Goal: Communication & Community: Answer question/provide support

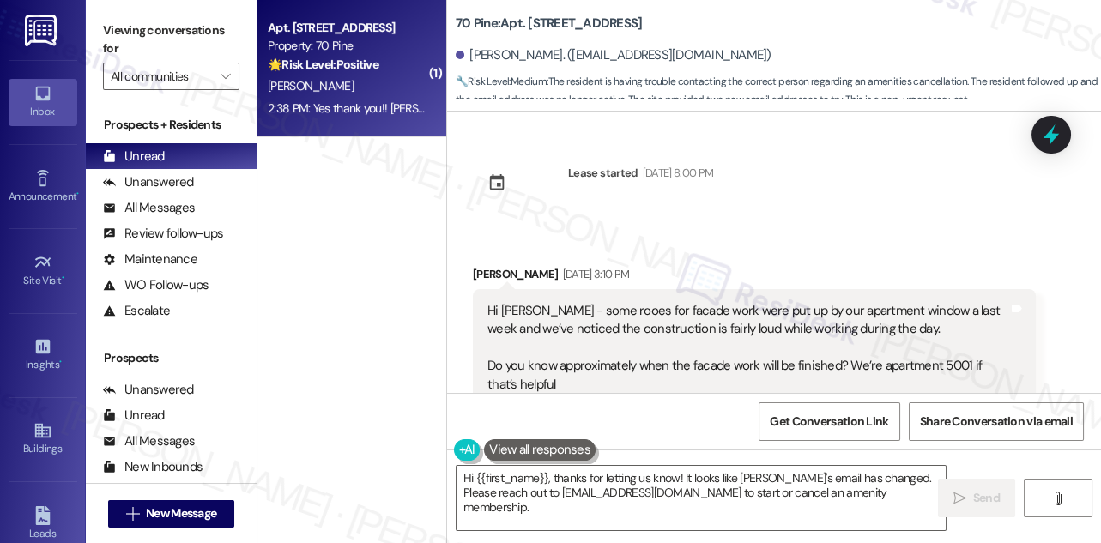
scroll to position [5247, 0]
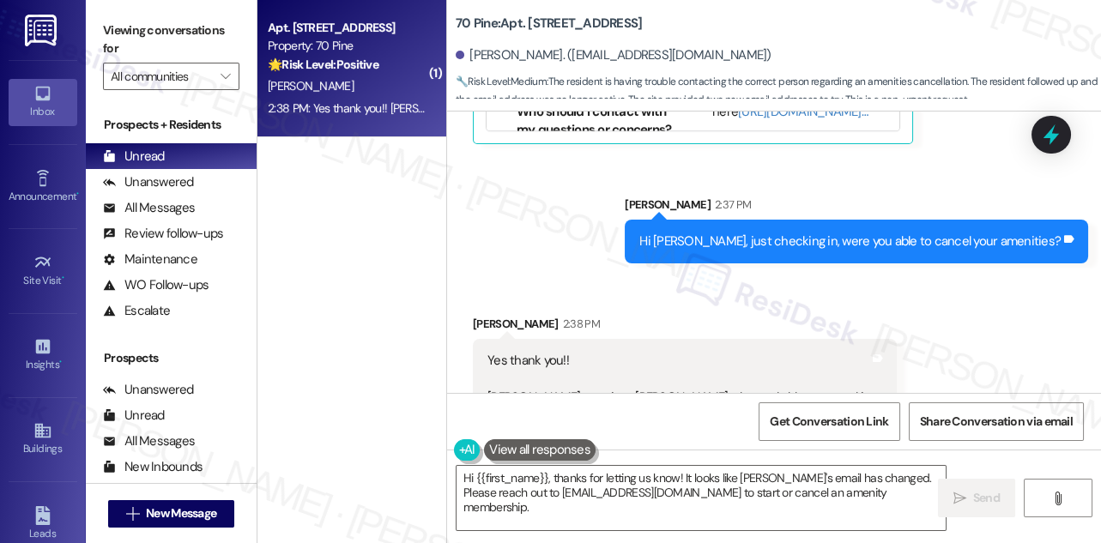
click at [607, 226] on div "Sent via SMS [PERSON_NAME] 2:37 PM Hi [PERSON_NAME], just checking in, were you…" at bounding box center [774, 216] width 654 height 119
click at [819, 220] on div "Hi [PERSON_NAME], just checking in, were you able to cancel your amenities? Tag…" at bounding box center [857, 242] width 464 height 44
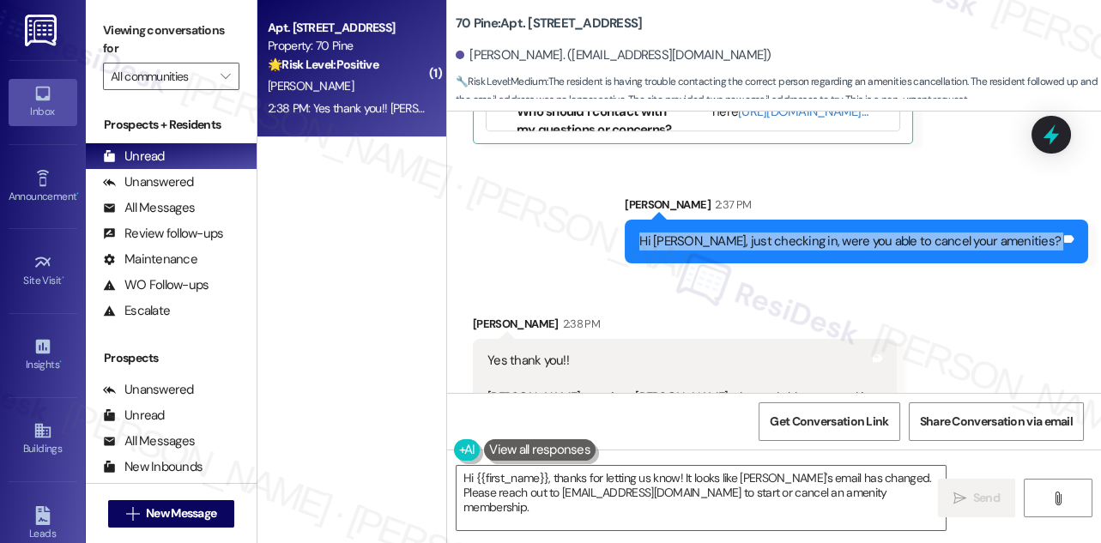
click at [819, 220] on div "Hi [PERSON_NAME], just checking in, were you able to cancel your amenities? Tag…" at bounding box center [857, 242] width 464 height 44
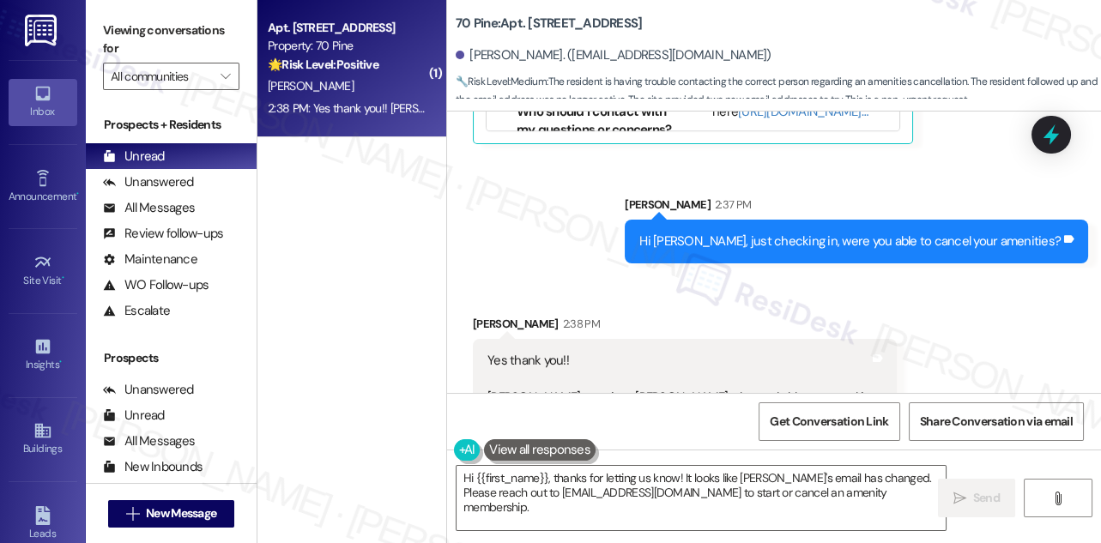
click at [524, 352] on div "Yes thank you!! [PERSON_NAME] sent it to [PERSON_NAME] who wad able to cancel i…" at bounding box center [679, 379] width 382 height 55
click at [613, 365] on div "Yes thank you!! [PERSON_NAME] sent it to [PERSON_NAME] who wad able to cancel i…" at bounding box center [679, 379] width 382 height 55
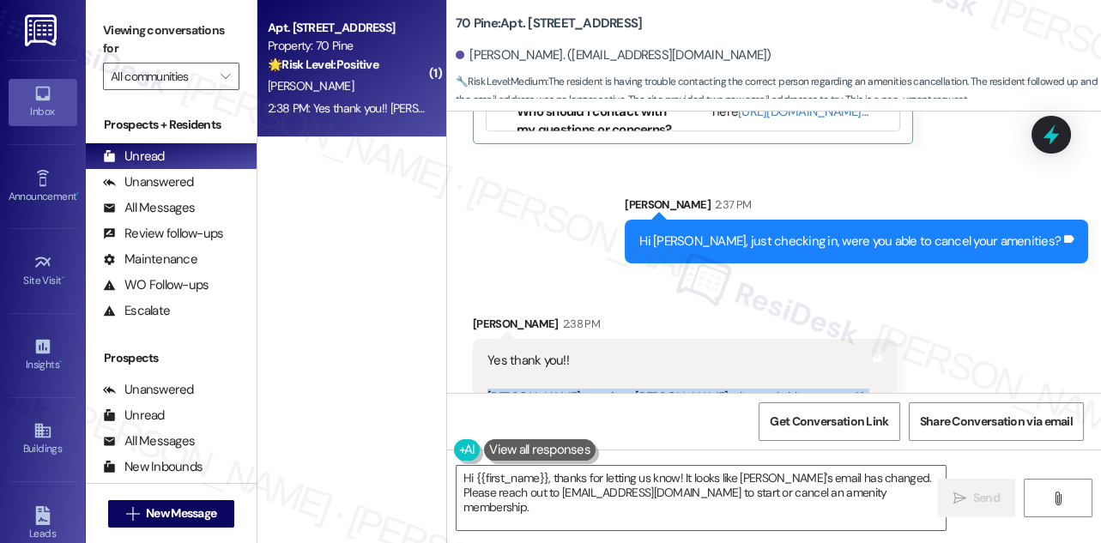
click at [613, 365] on div "Yes thank you!! [PERSON_NAME] sent it to [PERSON_NAME] who wad able to cancel i…" at bounding box center [679, 379] width 382 height 55
click at [656, 315] on div "[PERSON_NAME] 2:38 PM" at bounding box center [685, 327] width 424 height 24
click at [601, 356] on div "Yes thank you!! [PERSON_NAME] sent it to [PERSON_NAME] who wad able to cancel i…" at bounding box center [679, 379] width 382 height 55
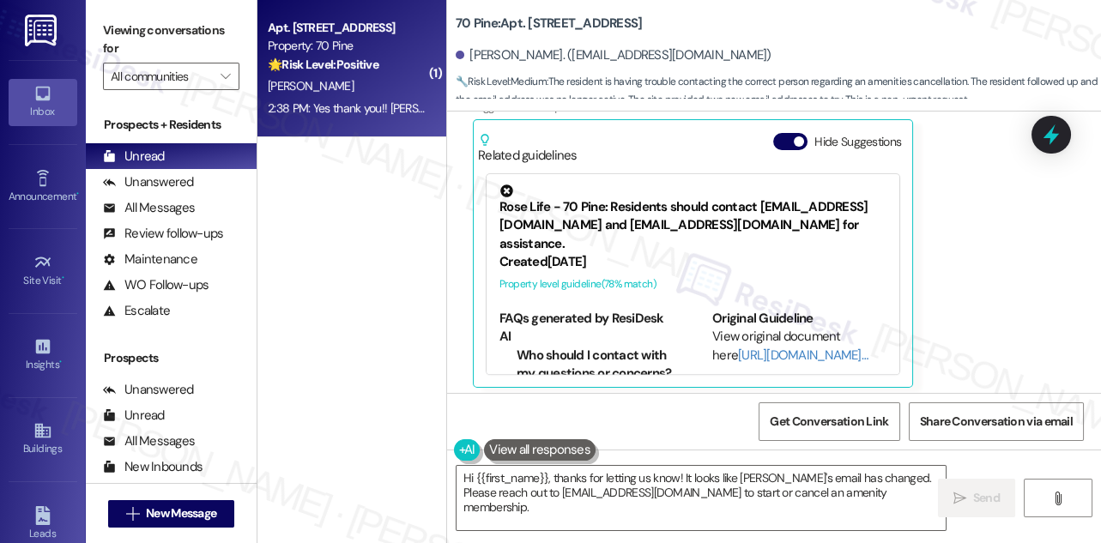
scroll to position [5248, 0]
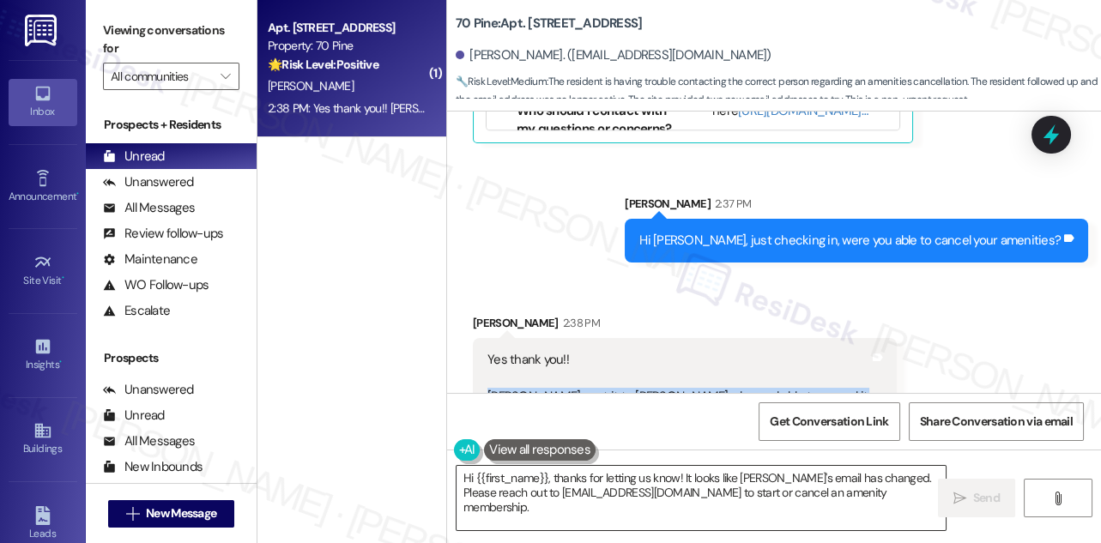
click at [604, 482] on textarea "Hi {{first_name}}, thanks for letting us know! It looks like [PERSON_NAME]'s em…" at bounding box center [701, 498] width 489 height 64
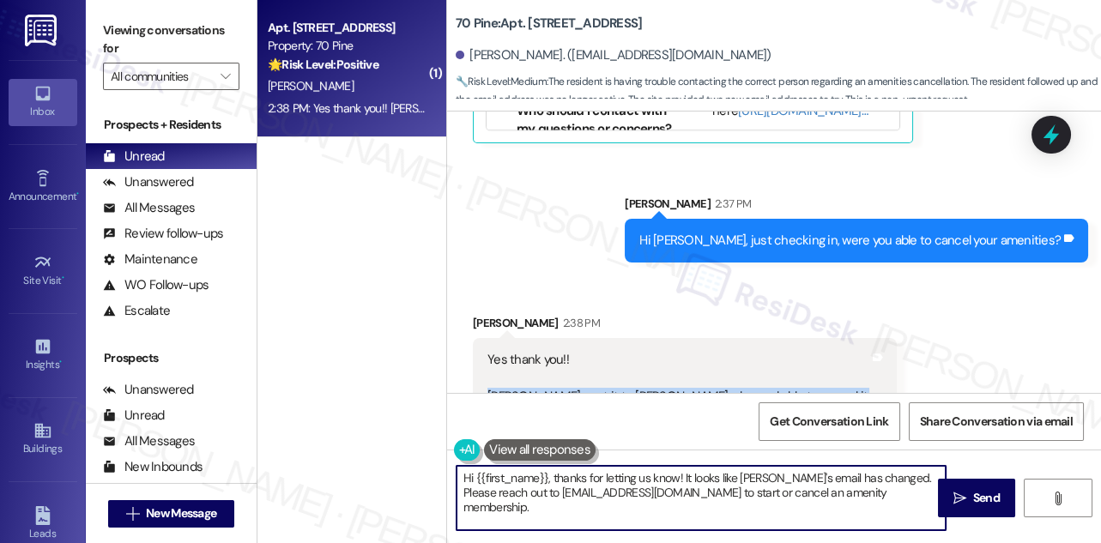
click at [604, 482] on textarea "Hi {{first_name}}, thanks for letting us know! It looks like [PERSON_NAME]'s em…" at bounding box center [701, 498] width 489 height 64
click at [647, 504] on textarea "Hi {{first_name}}, thanks for letting us know! It looks like [PERSON_NAME]'s em…" at bounding box center [701, 498] width 489 height 64
click at [645, 485] on textarea "Hi {{first_name}}, thanks for letting us know! It looks like [PERSON_NAME]'s em…" at bounding box center [701, 498] width 489 height 64
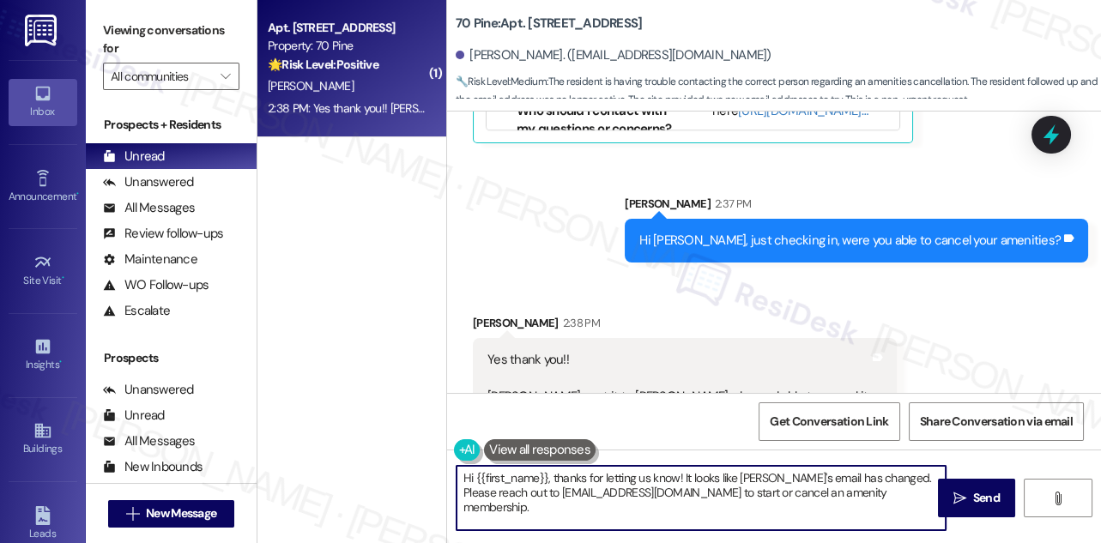
click at [645, 485] on textarea "Hi {{first_name}}, thanks for letting us know! It looks like [PERSON_NAME]'s em…" at bounding box center [701, 498] width 489 height 64
click at [622, 480] on textarea "Hi {{first_name}}, thanks for letting us know! It looks like [PERSON_NAME]'s em…" at bounding box center [701, 498] width 489 height 64
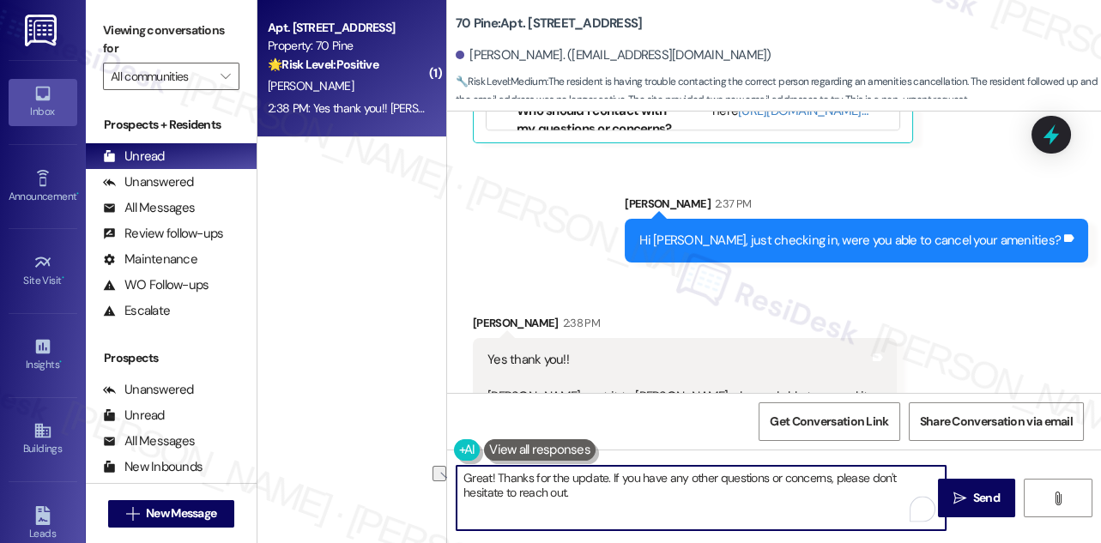
drag, startPoint x: 500, startPoint y: 479, endPoint x: 613, endPoint y: 485, distance: 112.6
click at [613, 485] on textarea "Great! Thanks for the update. If you have any other questions or concerns, plea…" at bounding box center [701, 498] width 489 height 64
drag, startPoint x: 606, startPoint y: 476, endPoint x: 441, endPoint y: 470, distance: 164.9
click at [441, 470] on div "( 1 ) Apt. [STREET_ADDRESS] Property: 70 Pine 🌟 Risk Level: Positive The reside…" at bounding box center [680, 271] width 844 height 543
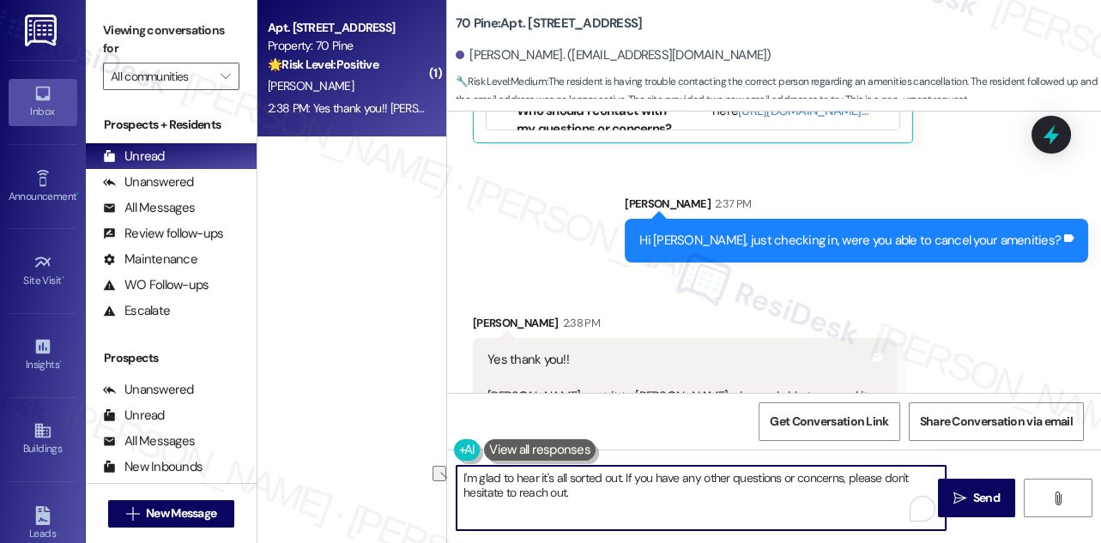
drag, startPoint x: 460, startPoint y: 478, endPoint x: 625, endPoint y: 472, distance: 164.9
click at [625, 472] on textarea "I'm glad to hear it's all sorted out. If you have any other questions or concer…" at bounding box center [701, 498] width 489 height 64
click at [463, 473] on textarea "I'm glad to hear it's all sorted out. If you have any other questions or concer…" at bounding box center [701, 498] width 489 height 64
click at [704, 494] on textarea "You're very welcome! I'm glad to hear it's all sorted out. If you have any othe…" at bounding box center [701, 498] width 489 height 64
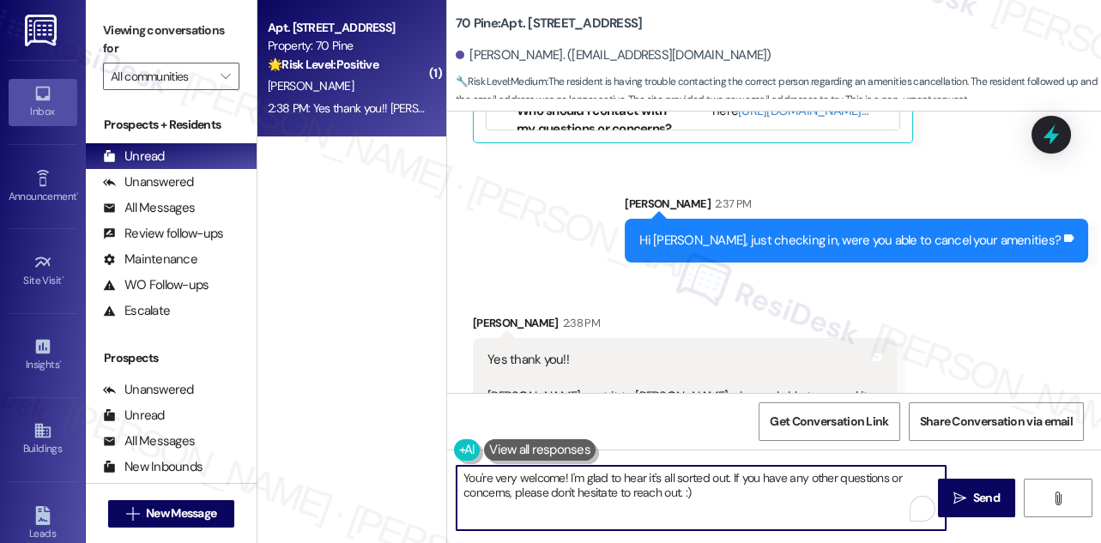
type textarea "You're very welcome! I'm glad to hear it's all sorted out. If you have any othe…"
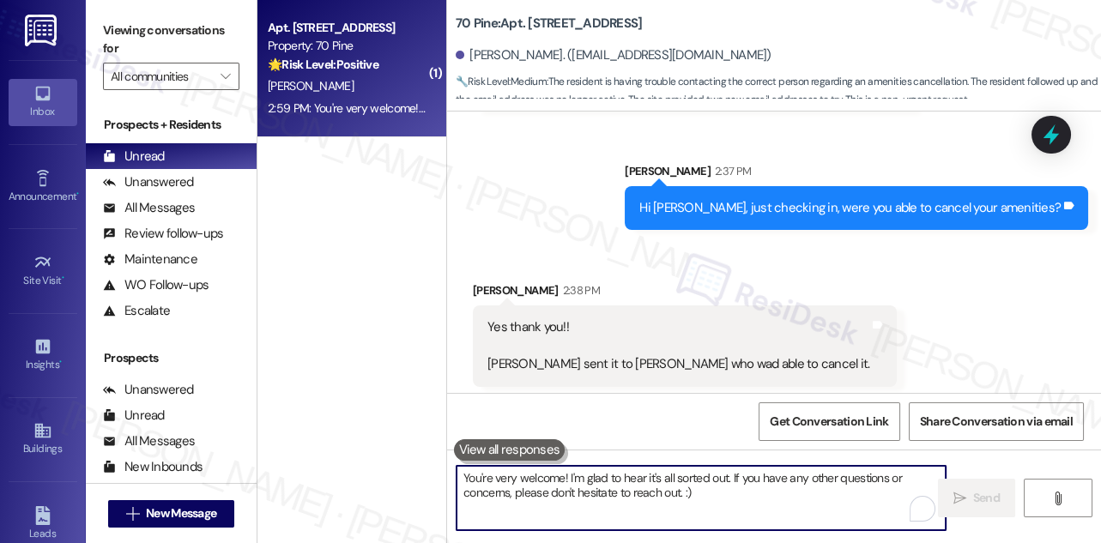
scroll to position [5385, 0]
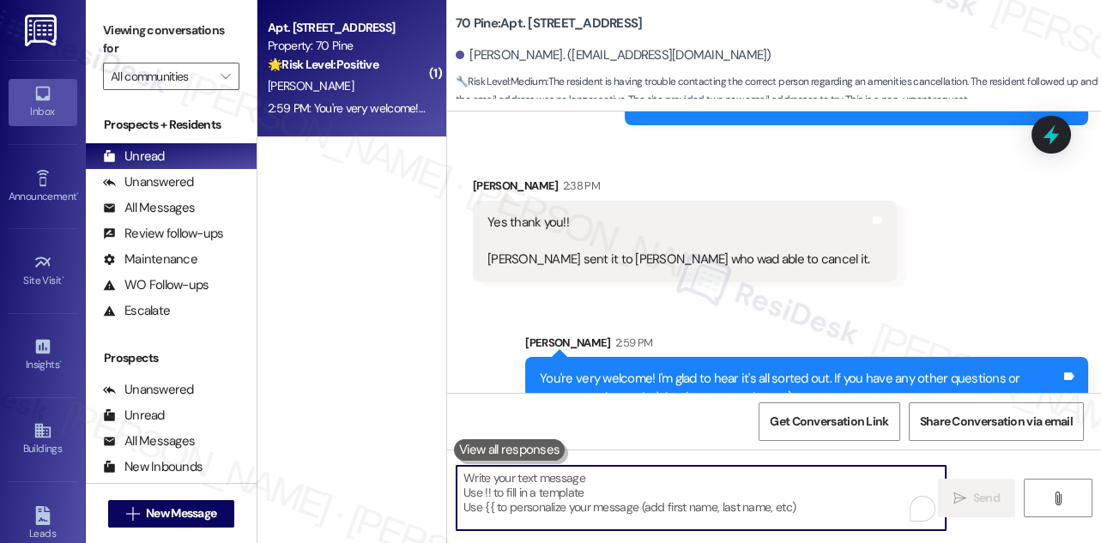
click at [664, 370] on div "You're very welcome! I'm glad to hear it's all sorted out. If you have any othe…" at bounding box center [800, 388] width 521 height 37
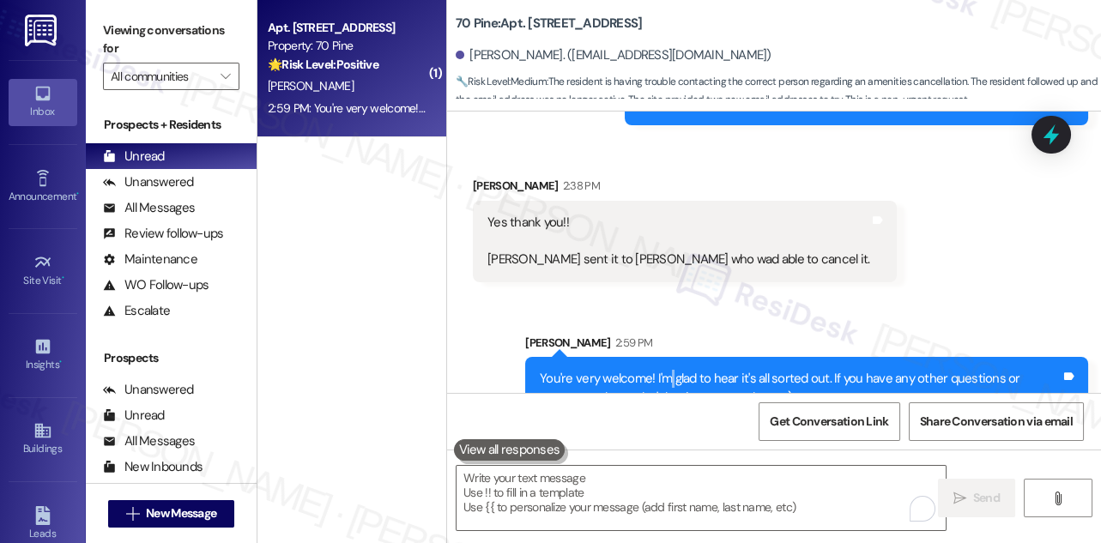
click at [664, 370] on div "You're very welcome! I'm glad to hear it's all sorted out. If you have any othe…" at bounding box center [800, 388] width 521 height 37
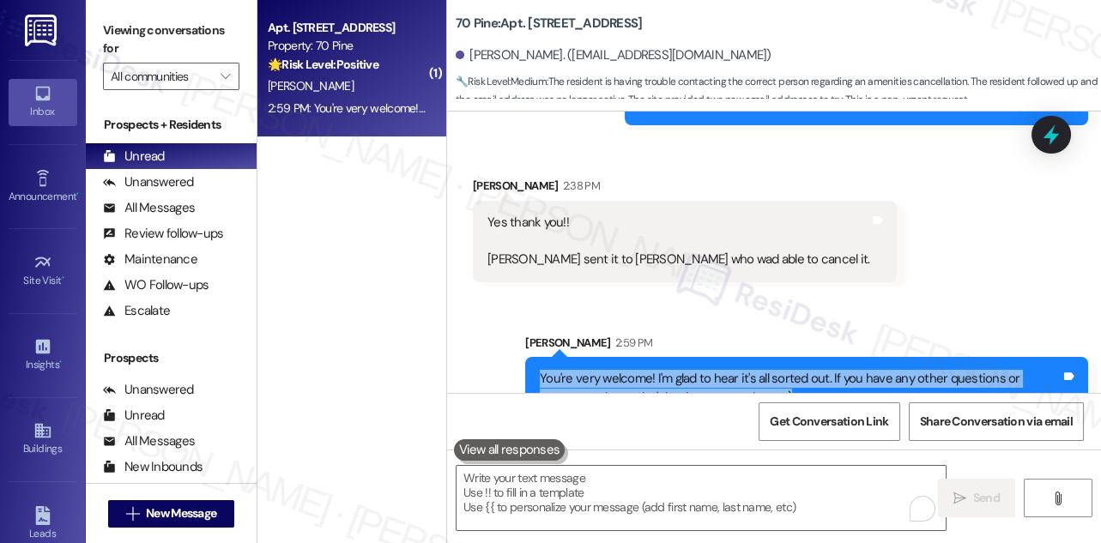
click at [664, 370] on div "You're very welcome! I'm glad to hear it's all sorted out. If you have any othe…" at bounding box center [800, 388] width 521 height 37
click at [624, 370] on div "You're very welcome! I'm glad to hear it's all sorted out. If you have any othe…" at bounding box center [800, 388] width 521 height 37
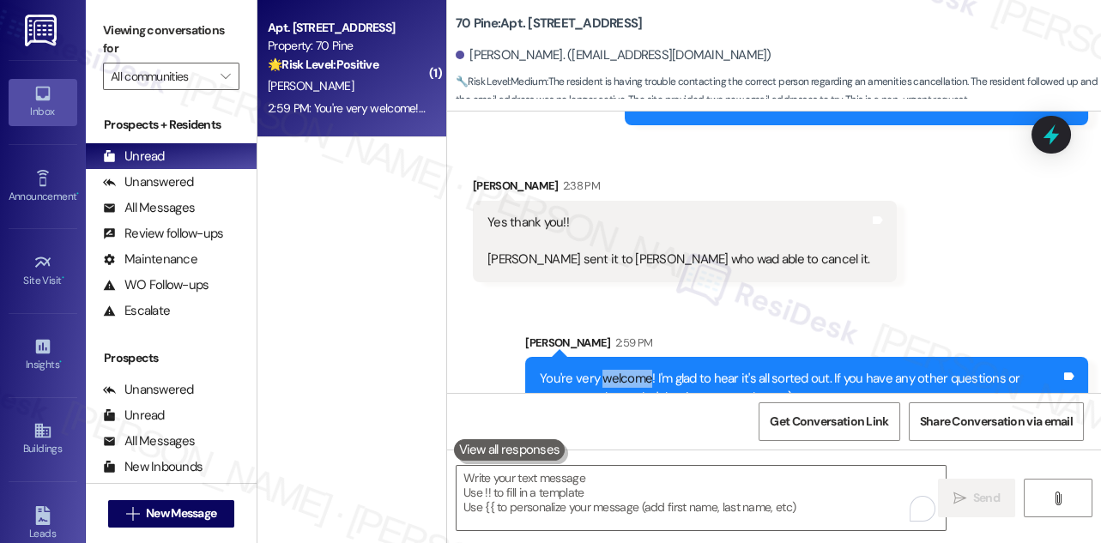
click at [624, 370] on div "You're very welcome! I'm glad to hear it's all sorted out. If you have any othe…" at bounding box center [800, 388] width 521 height 37
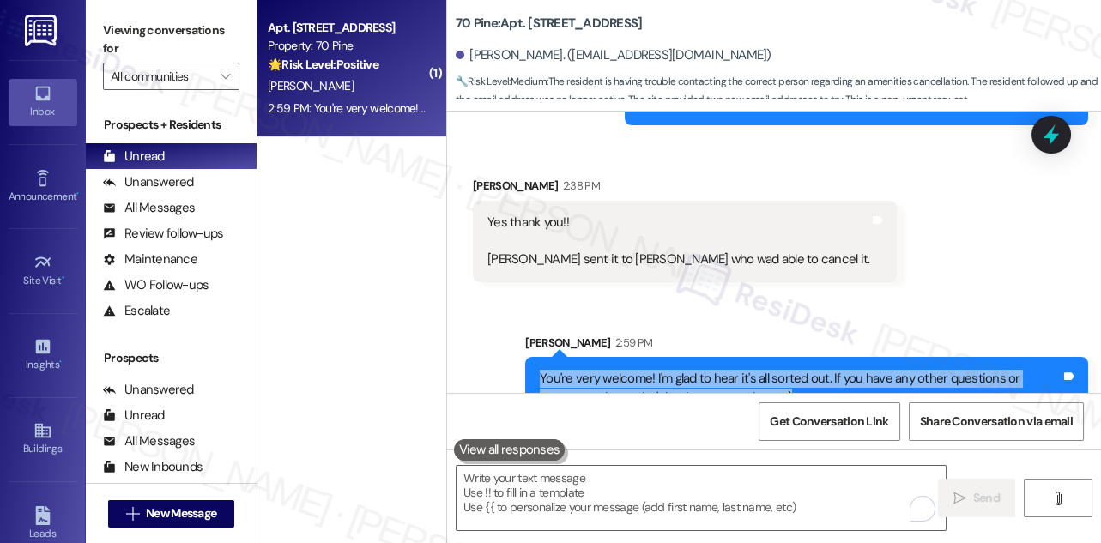
click at [624, 370] on div "You're very welcome! I'm glad to hear it's all sorted out. If you have any othe…" at bounding box center [800, 388] width 521 height 37
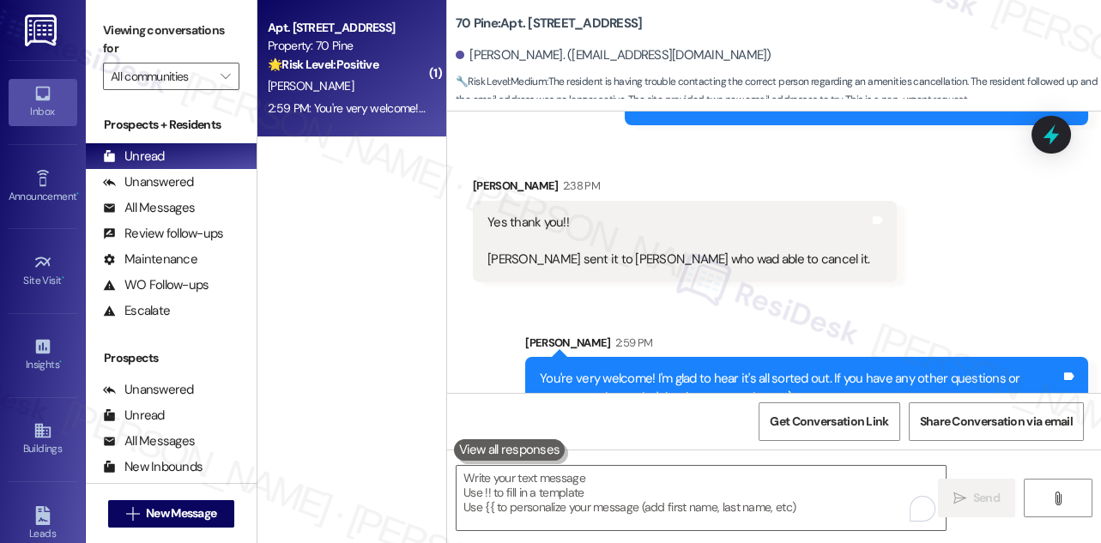
click at [868, 295] on div "Sent via SMS [PERSON_NAME] 2:59 PM You're very welcome! I'm glad to hear it's a…" at bounding box center [774, 364] width 654 height 138
click at [664, 357] on div "You're very welcome! I'm glad to hear it's all sorted out. If you have any othe…" at bounding box center [806, 388] width 563 height 63
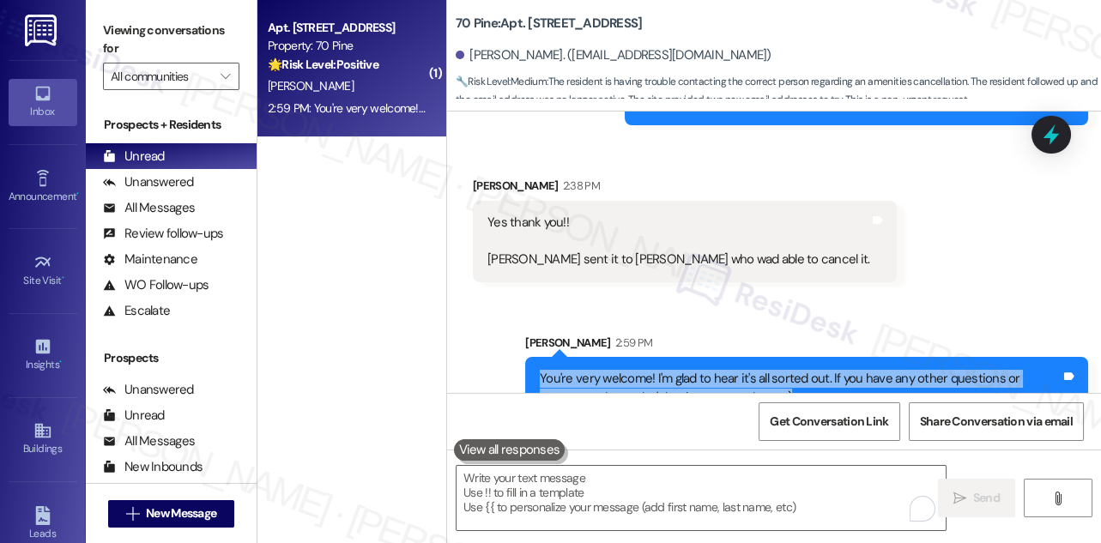
click at [664, 357] on div "You're very welcome! I'm glad to hear it's all sorted out. If you have any othe…" at bounding box center [806, 388] width 563 height 63
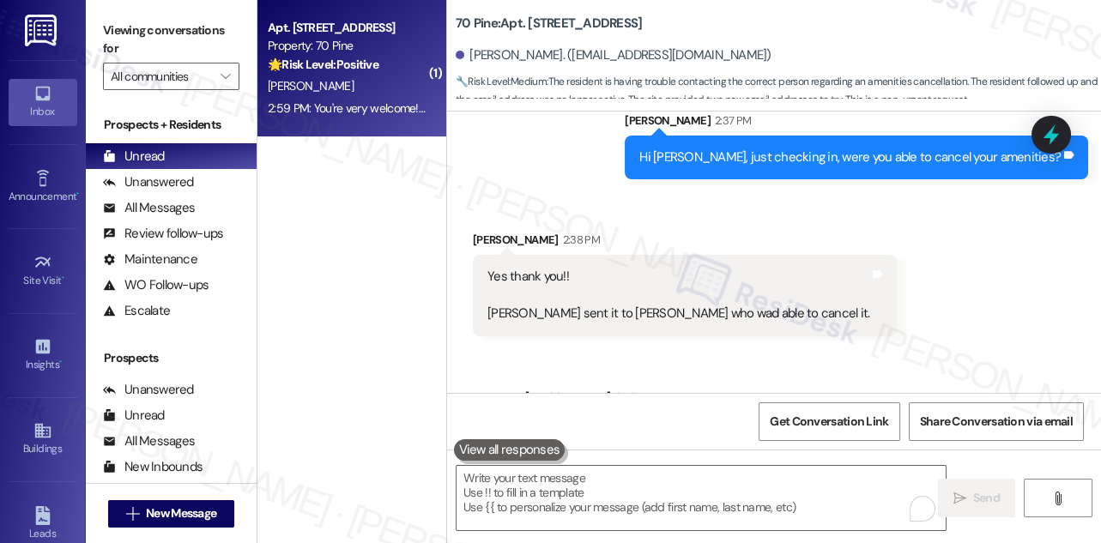
scroll to position [5308, 0]
